Goal: Task Accomplishment & Management: Manage account settings

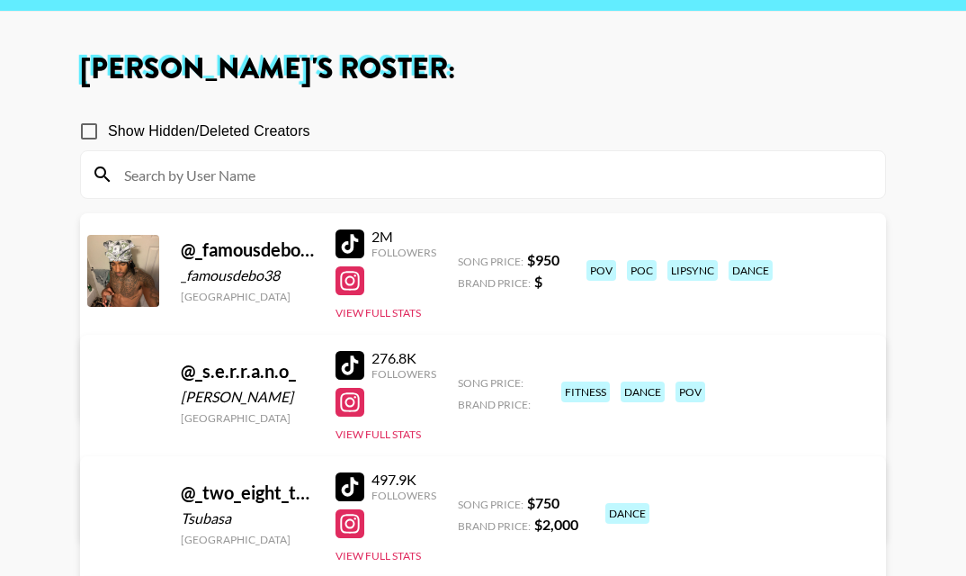
scroll to position [168, 0]
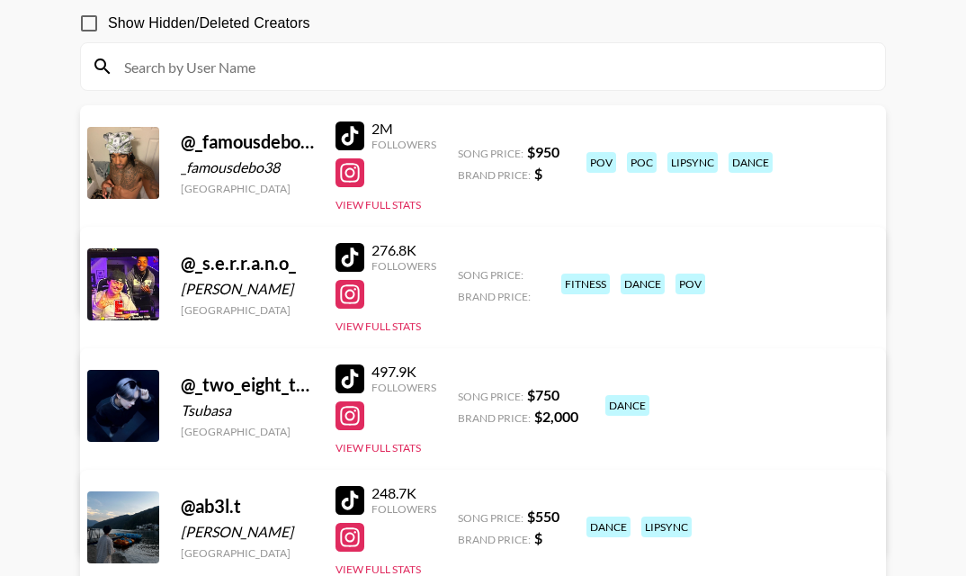
click at [347, 130] on div at bounding box center [350, 135] width 29 height 29
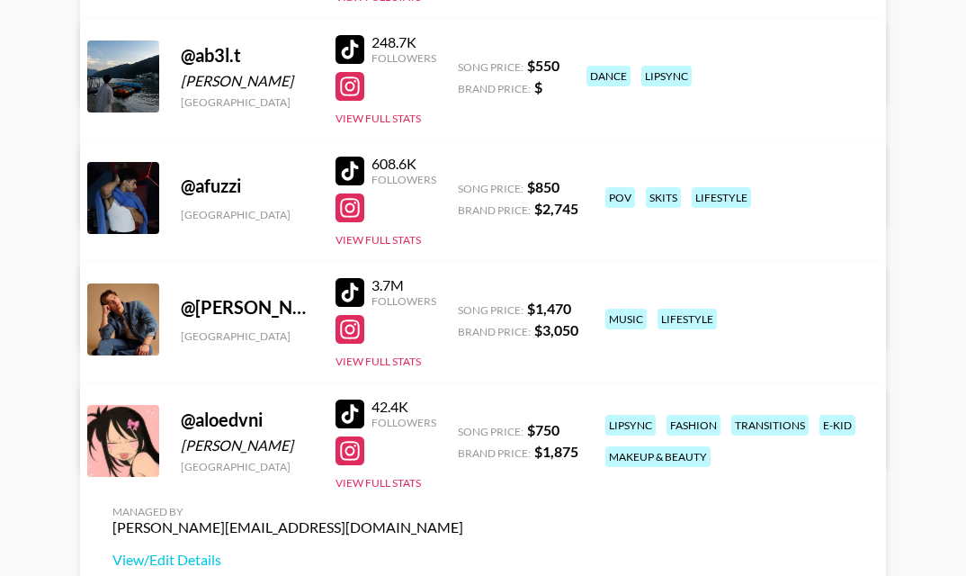
scroll to position [621, 0]
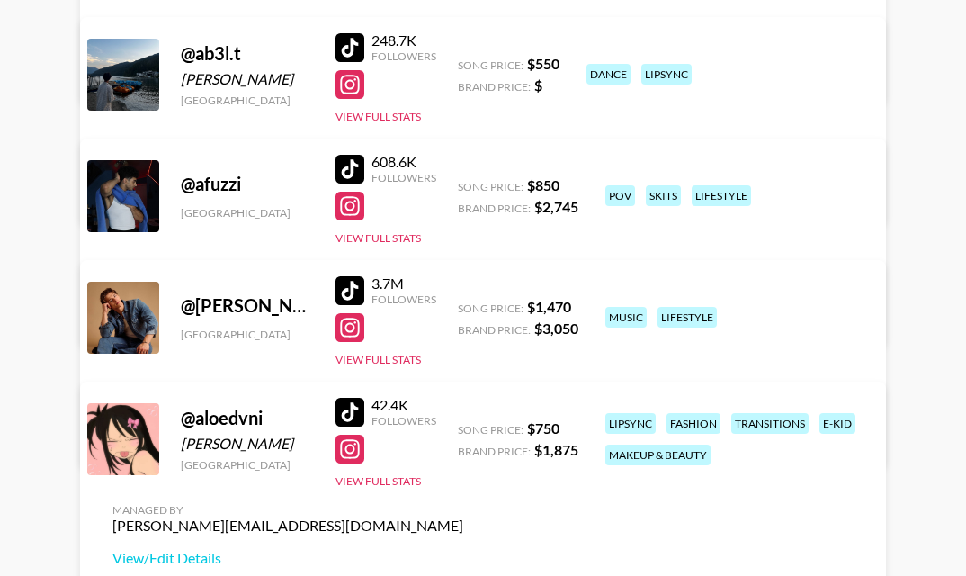
click at [348, 168] on div at bounding box center [350, 169] width 29 height 29
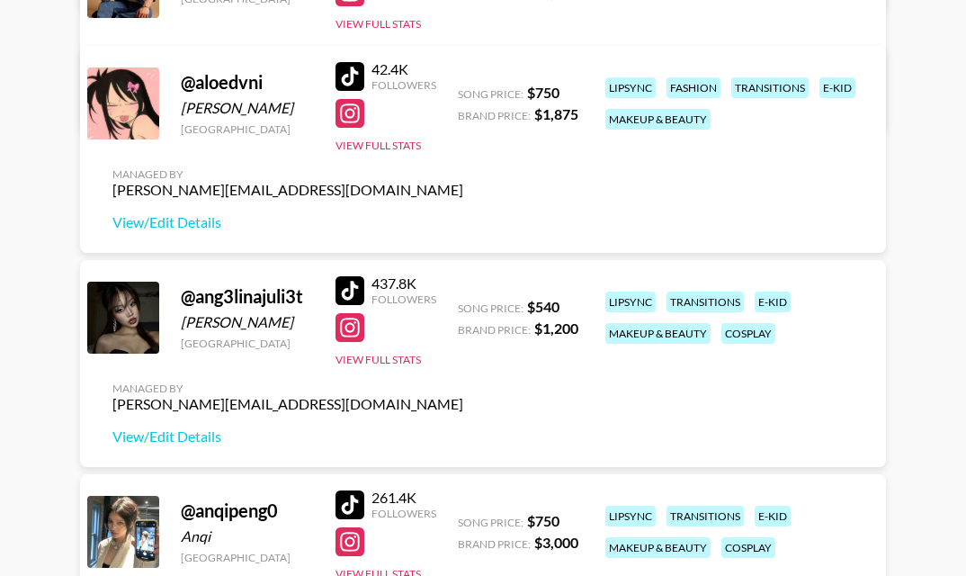
scroll to position [977, 0]
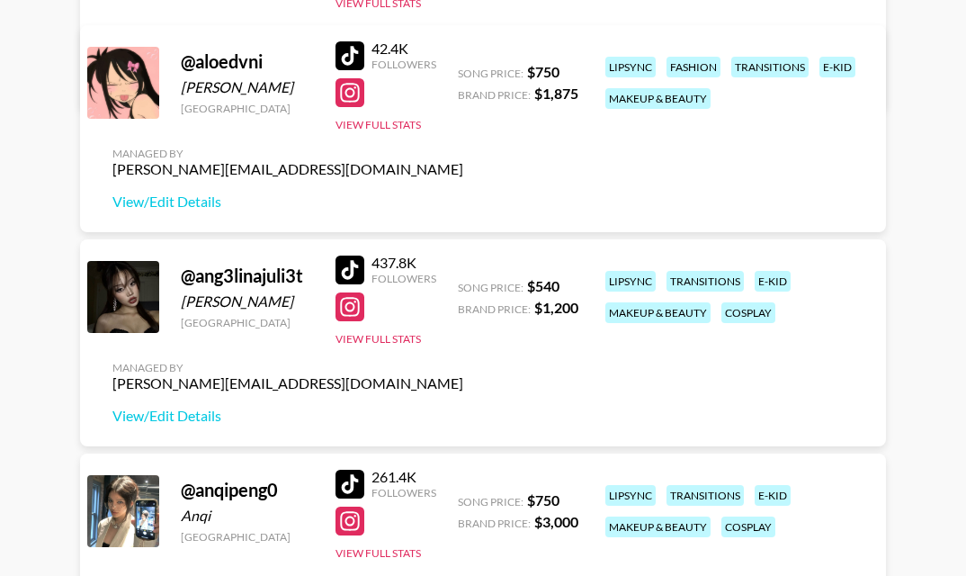
click at [342, 46] on div at bounding box center [350, 55] width 29 height 29
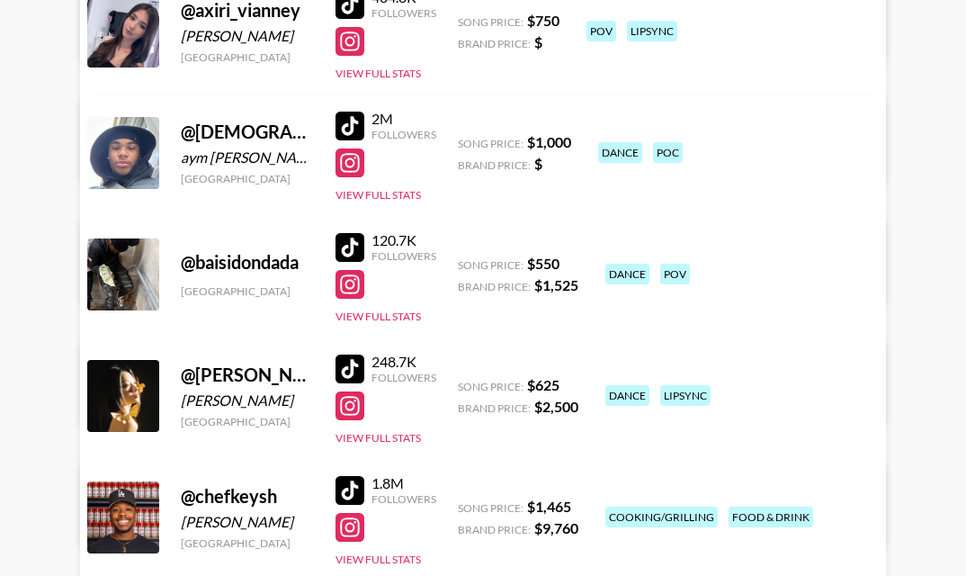
scroll to position [1802, 0]
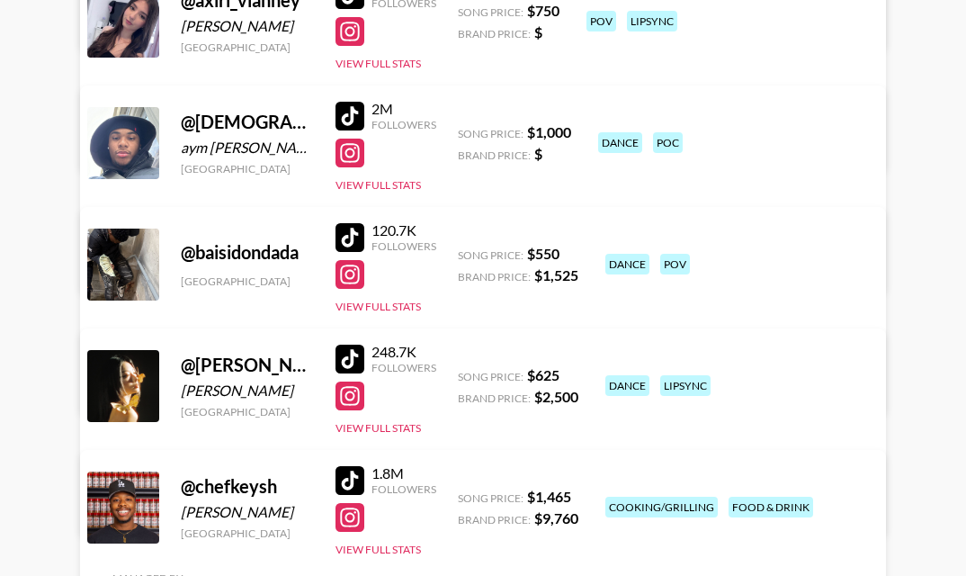
click at [354, 230] on div at bounding box center [350, 237] width 29 height 29
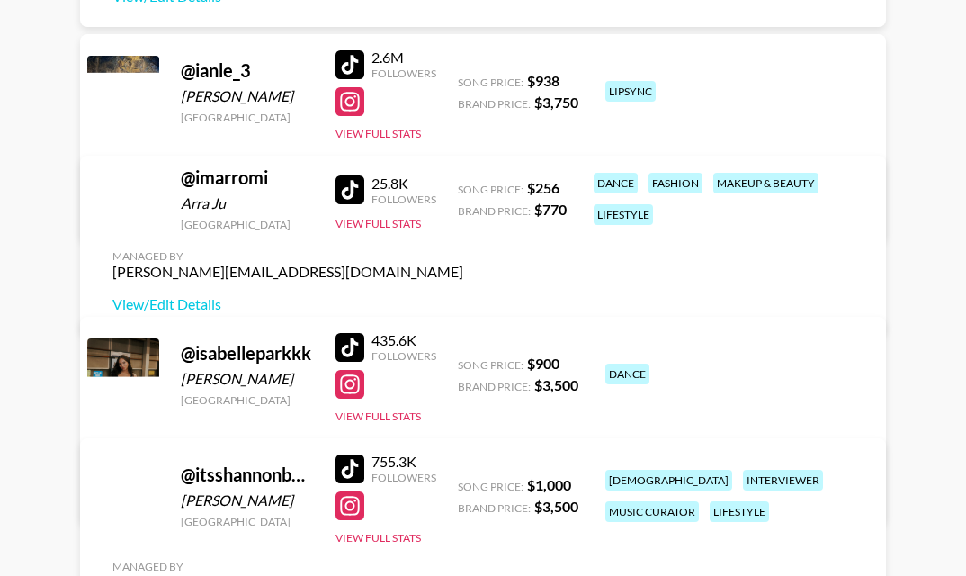
scroll to position [5787, 0]
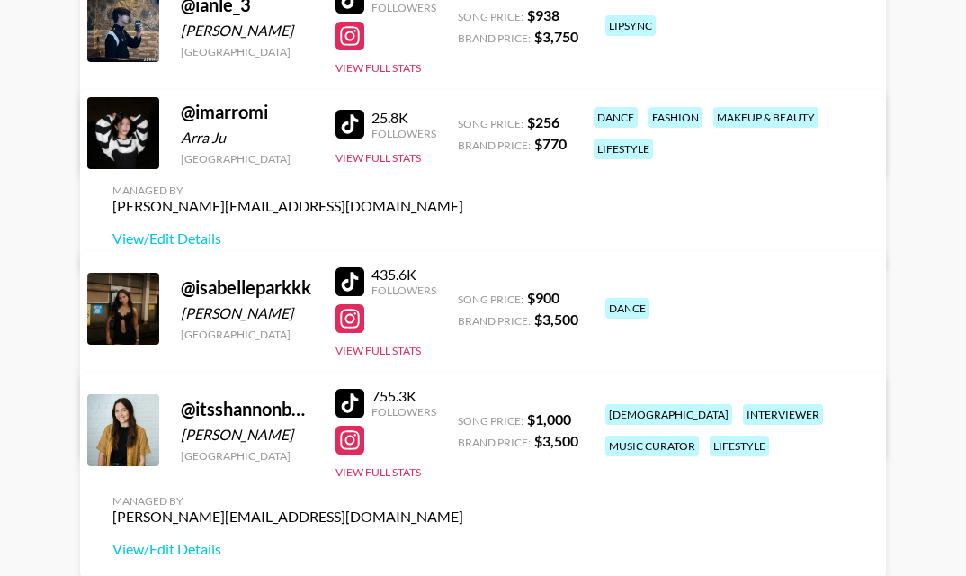
click at [343, 139] on div at bounding box center [350, 124] width 29 height 29
click at [463, 229] on link "View/Edit Details" at bounding box center [287, 238] width 351 height 18
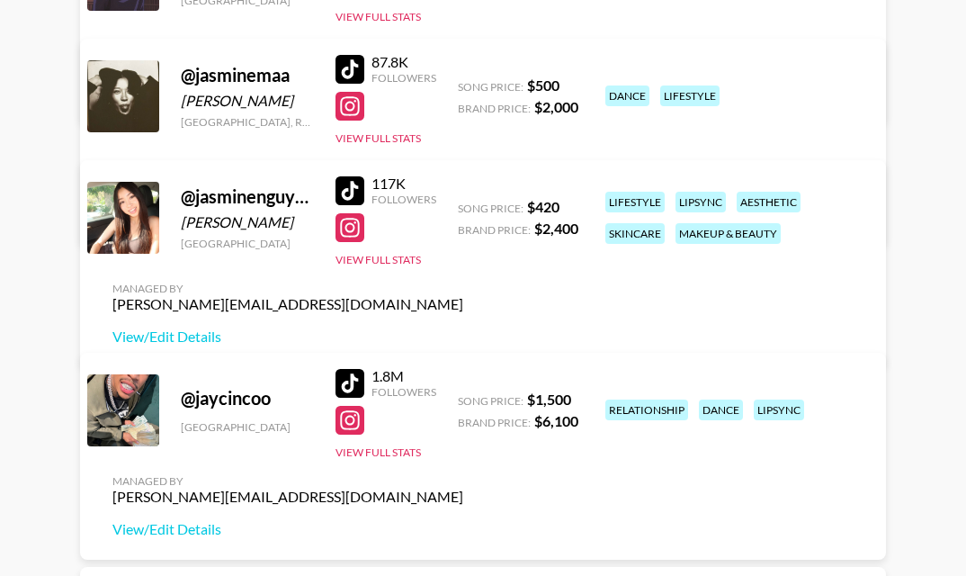
scroll to position [6917, 0]
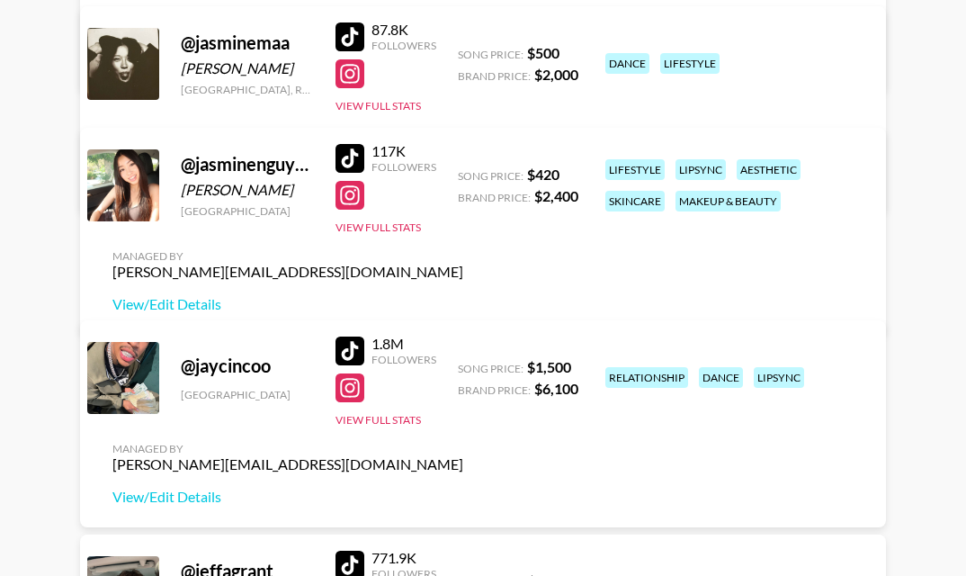
click at [350, 173] on div at bounding box center [350, 158] width 29 height 29
click at [351, 26] on div at bounding box center [350, 36] width 29 height 29
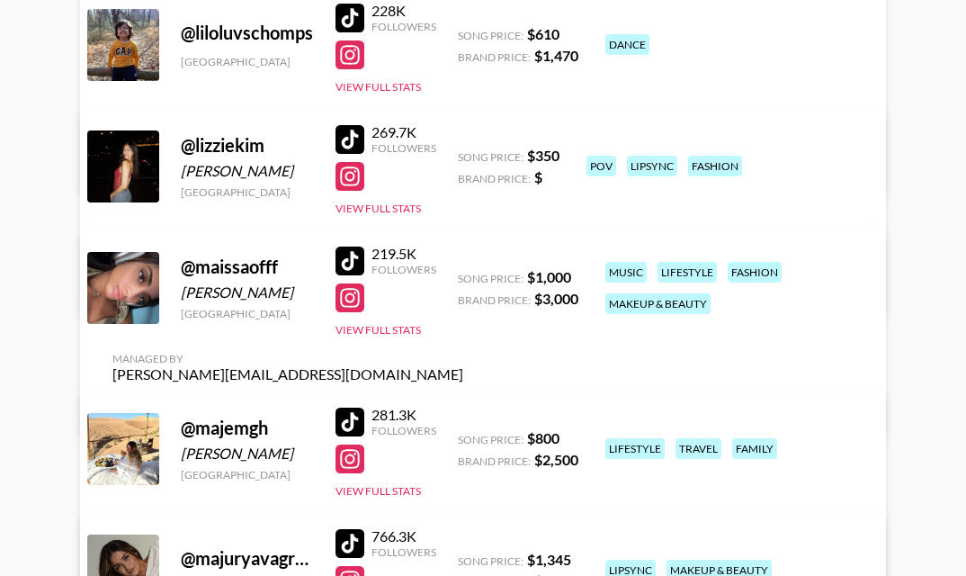
scroll to position [9624, 0]
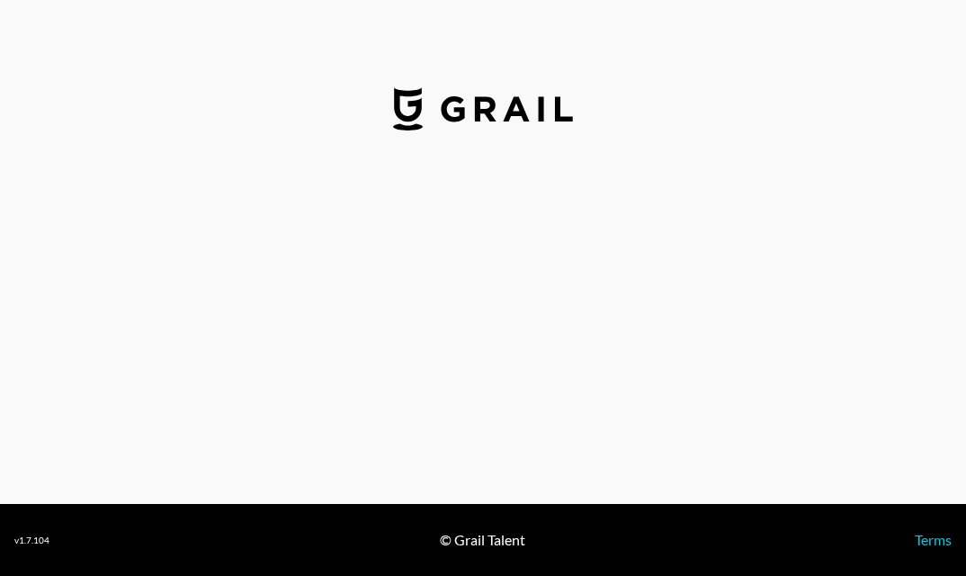
select select "USD"
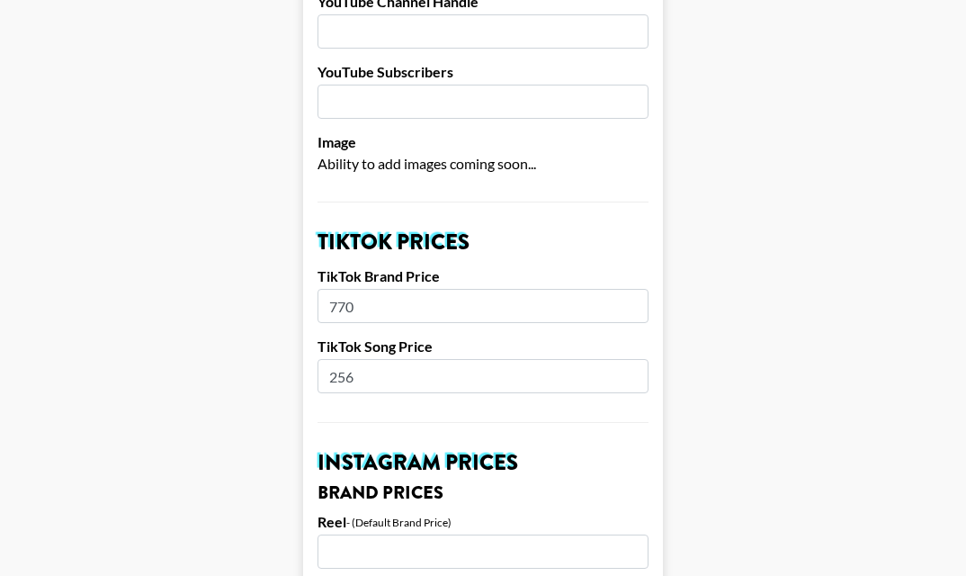
scroll to position [625, 0]
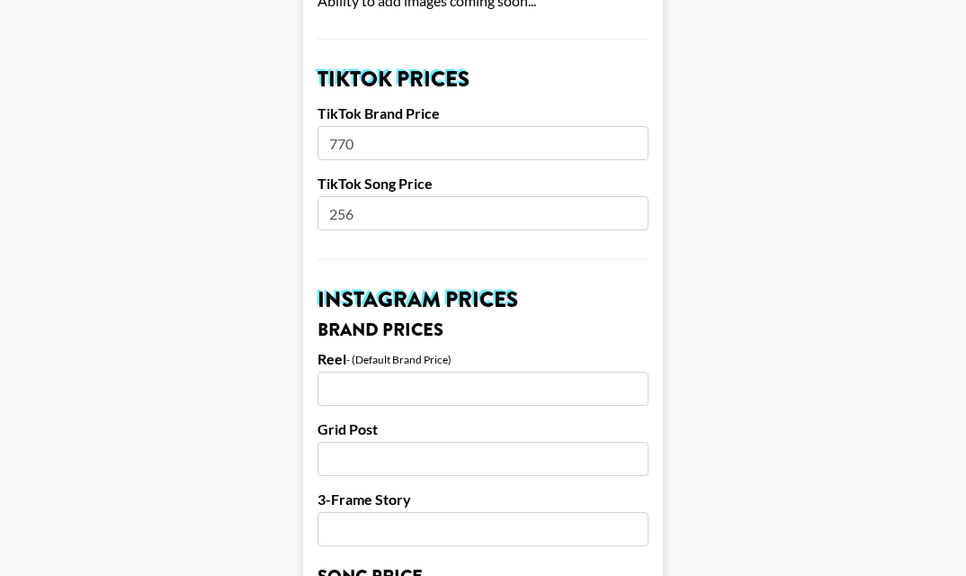
click at [394, 196] on input "256" at bounding box center [483, 213] width 331 height 34
drag, startPoint x: 394, startPoint y: 191, endPoint x: 178, endPoint y: 191, distance: 215.9
type input "750"
click at [342, 126] on input "770" at bounding box center [483, 143] width 331 height 34
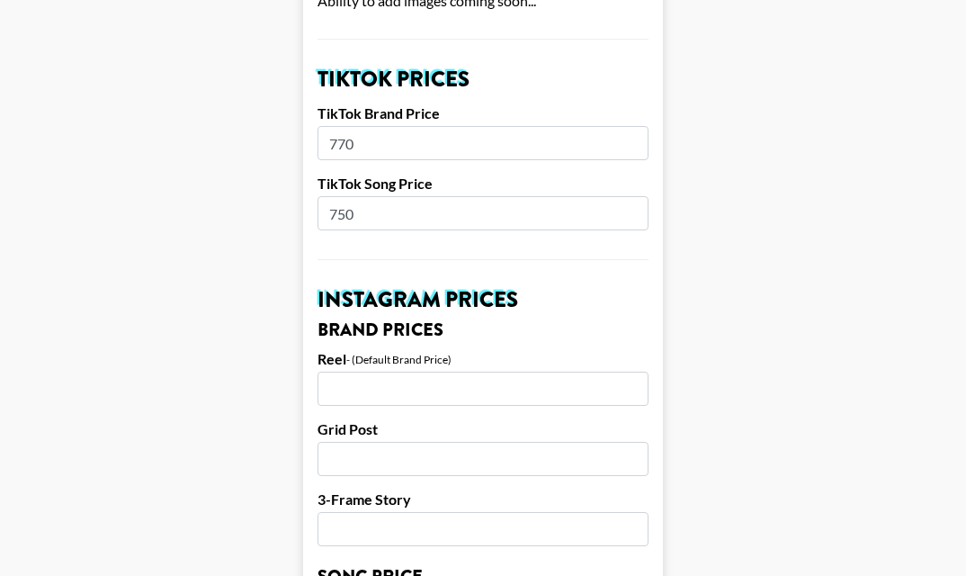
click at [342, 126] on input "770" at bounding box center [483, 143] width 331 height 34
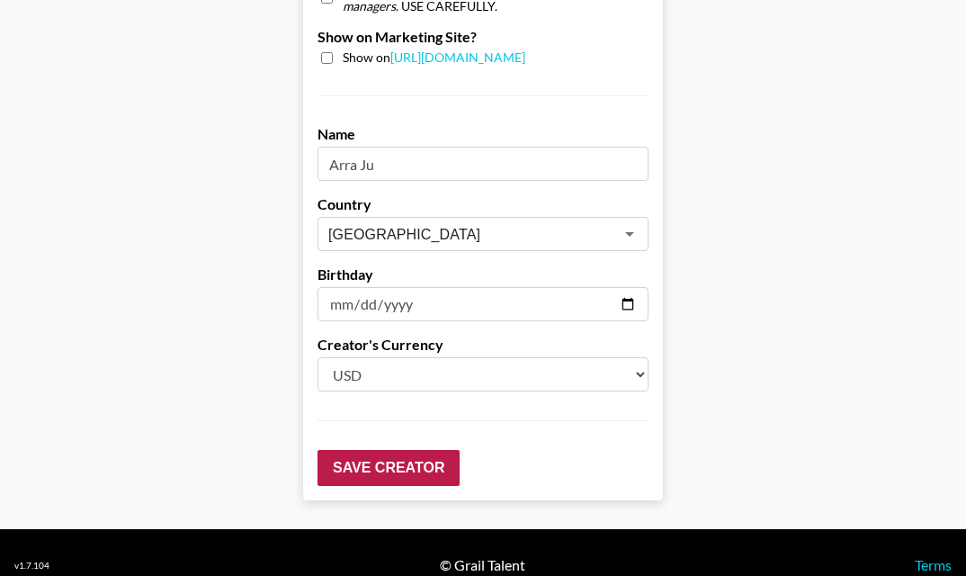
type input "4000"
click at [362, 450] on input "Save Creator" at bounding box center [389, 468] width 142 height 36
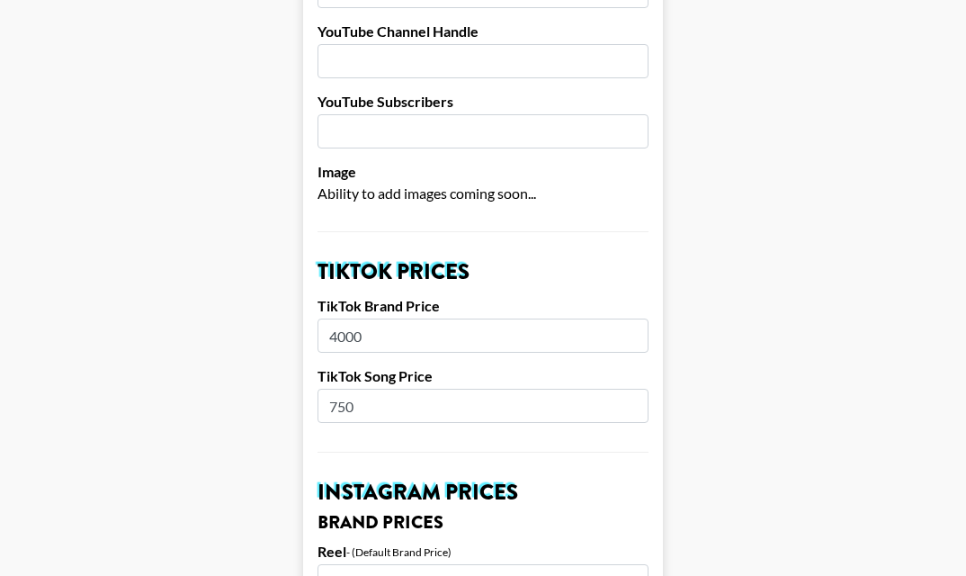
scroll to position [494, 0]
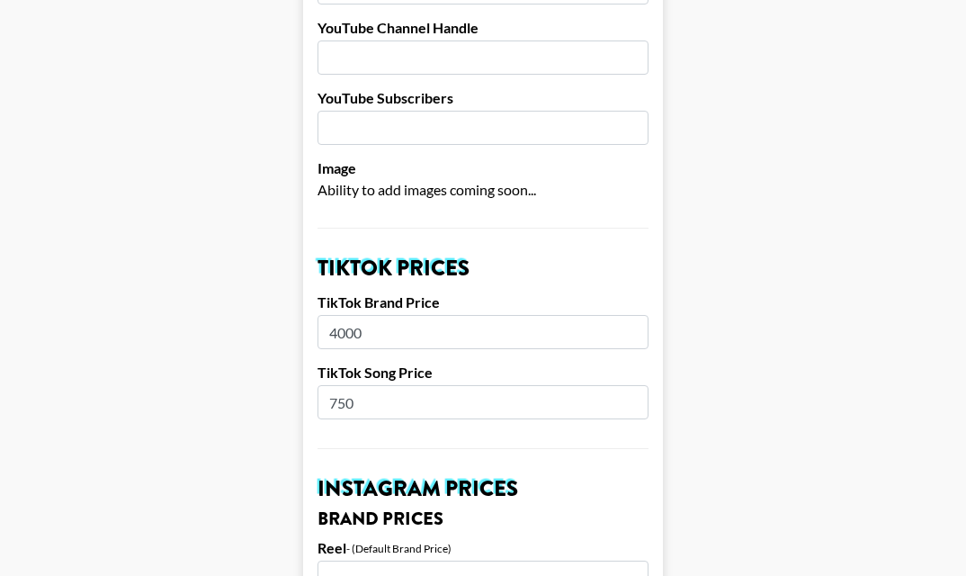
drag, startPoint x: 370, startPoint y: 376, endPoint x: 188, endPoint y: 376, distance: 181.7
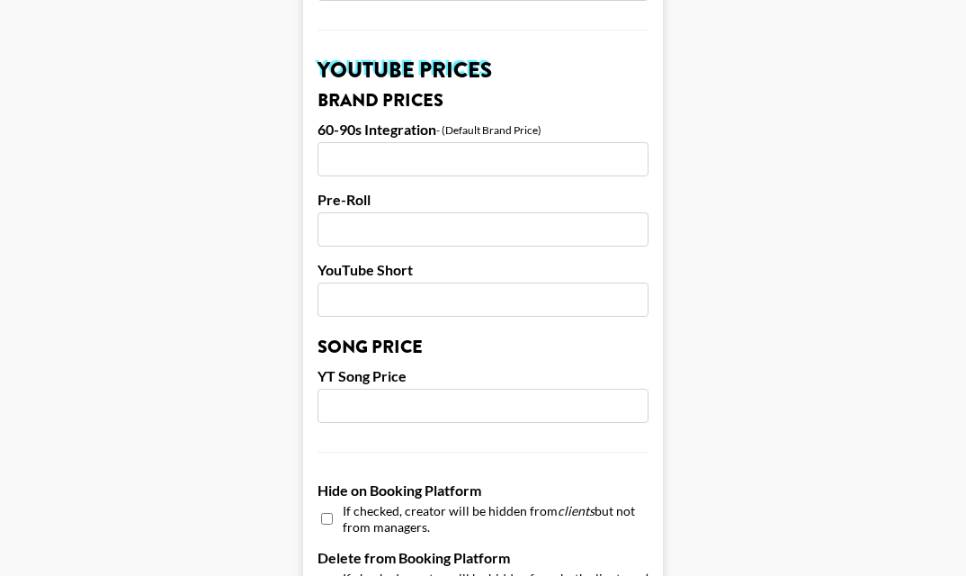
scroll to position [1923, 0]
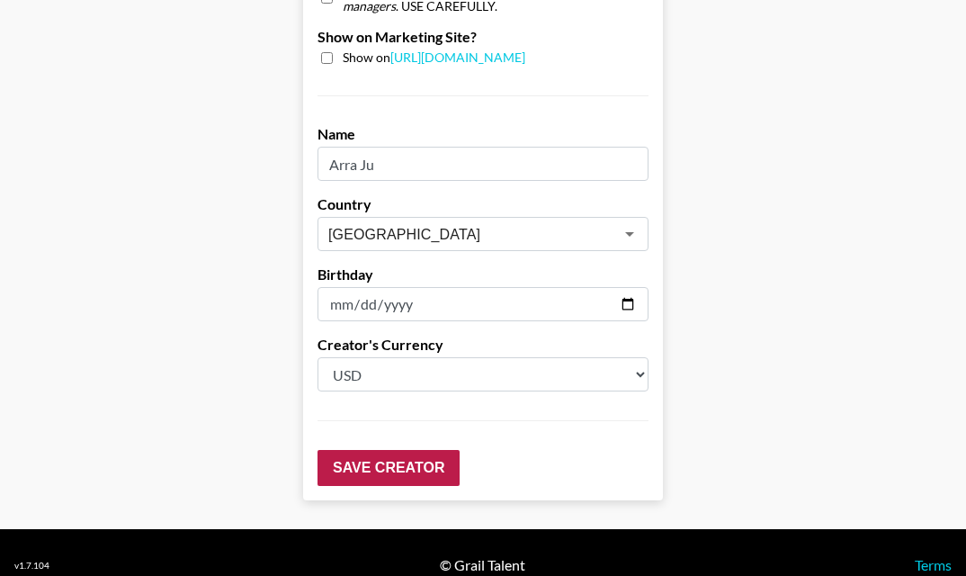
type input "850"
click at [381, 450] on input "Save Creator" at bounding box center [389, 468] width 142 height 36
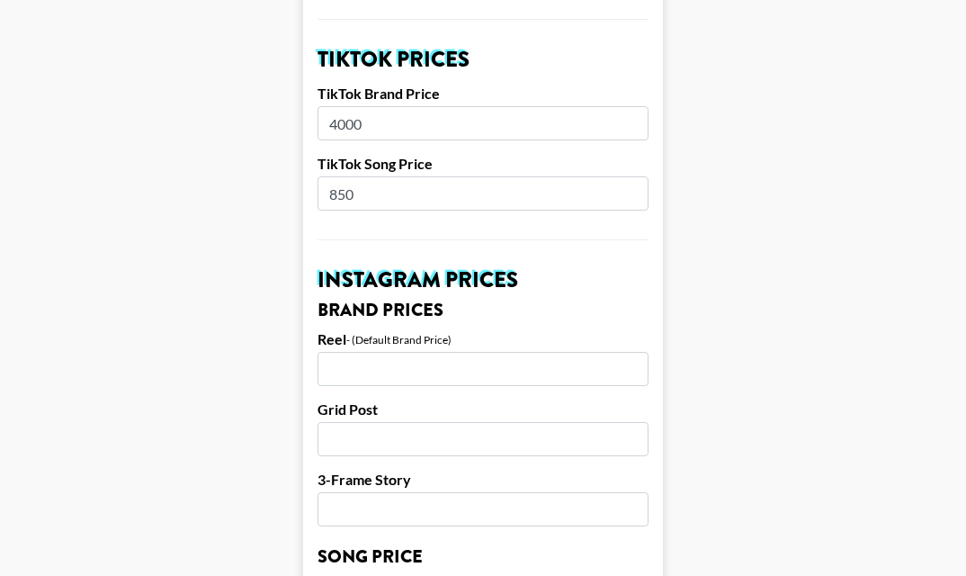
scroll to position [714, 0]
